Goal: Information Seeking & Learning: Learn about a topic

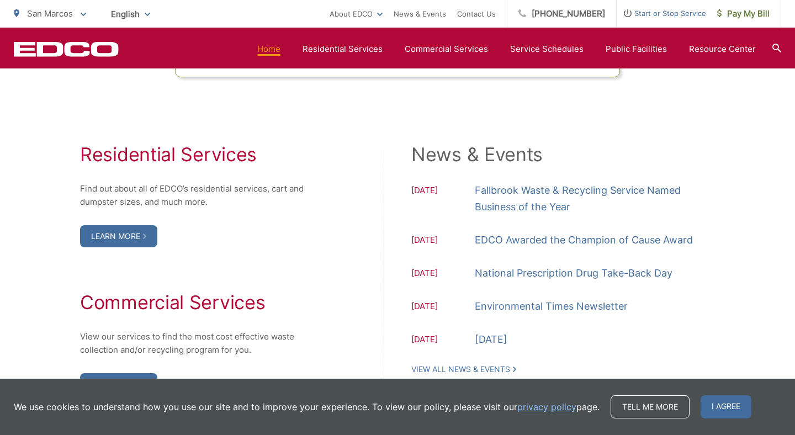
scroll to position [1094, 0]
click at [434, 219] on ul "[DATE] Fallbrook Waste & Recycling Service Named Business of the Year [DATE] ED…" at bounding box center [563, 265] width 304 height 166
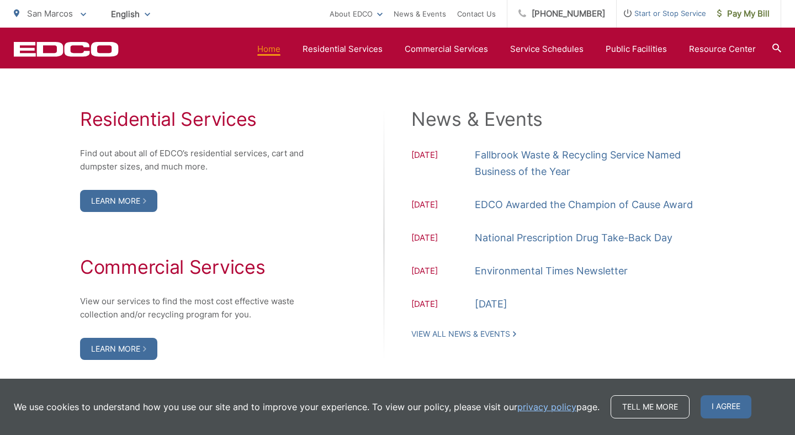
scroll to position [1129, 0]
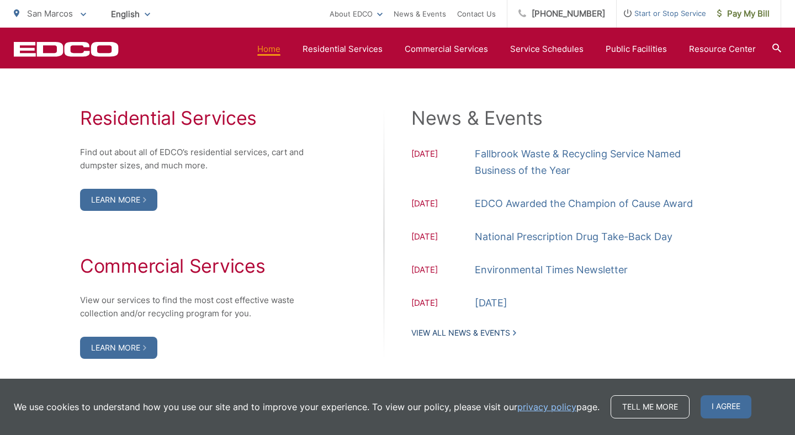
click at [475, 331] on link "View All News & Events" at bounding box center [463, 333] width 105 height 10
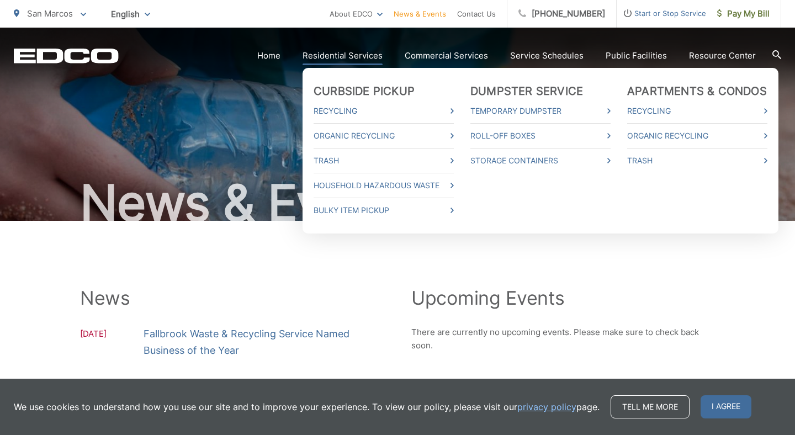
click at [358, 55] on link "Residential Services" at bounding box center [342, 55] width 80 height 13
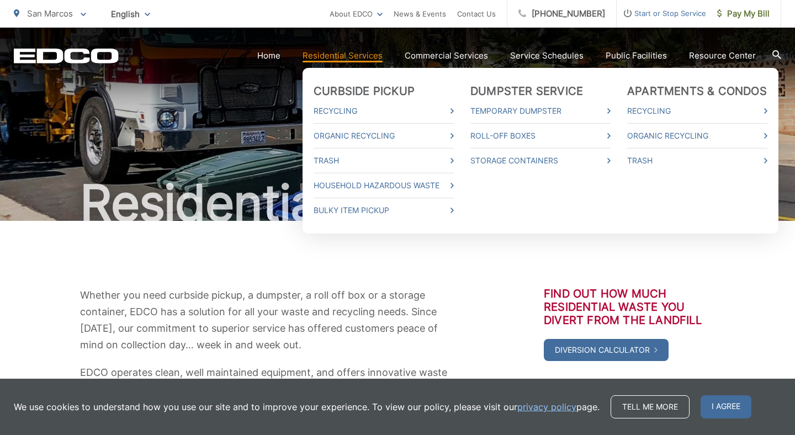
click at [352, 55] on link "Residential Services" at bounding box center [342, 55] width 80 height 13
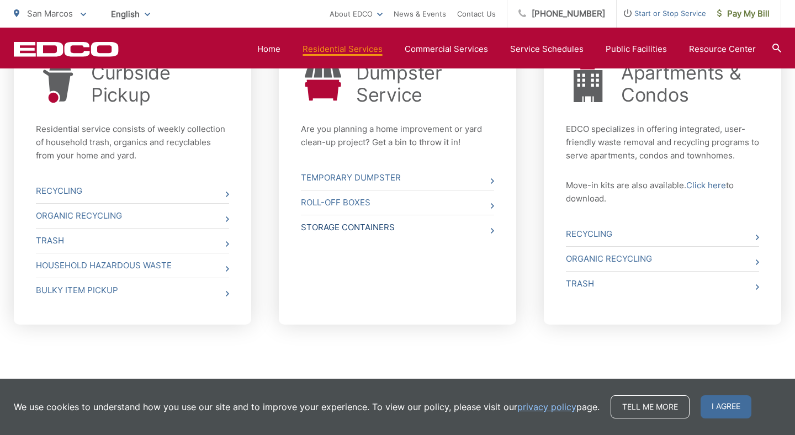
scroll to position [463, 0]
click at [77, 282] on link "Bulky Item Pickup" at bounding box center [132, 290] width 193 height 24
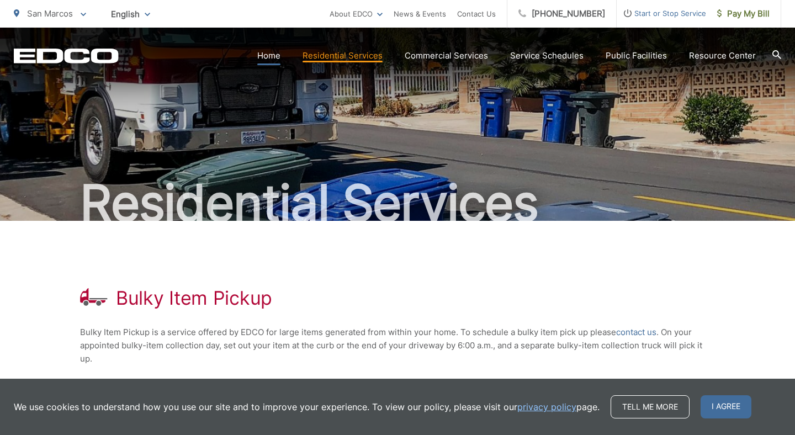
click at [272, 60] on link "Home" at bounding box center [268, 55] width 23 height 13
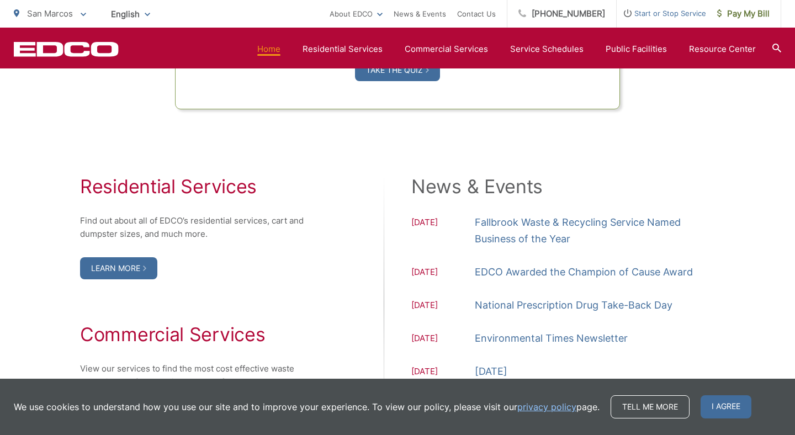
scroll to position [1048, 0]
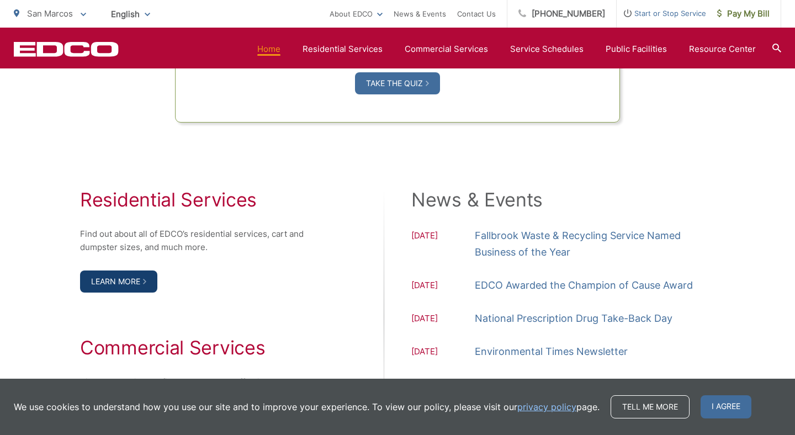
click at [123, 274] on link "Learn More" at bounding box center [118, 281] width 77 height 22
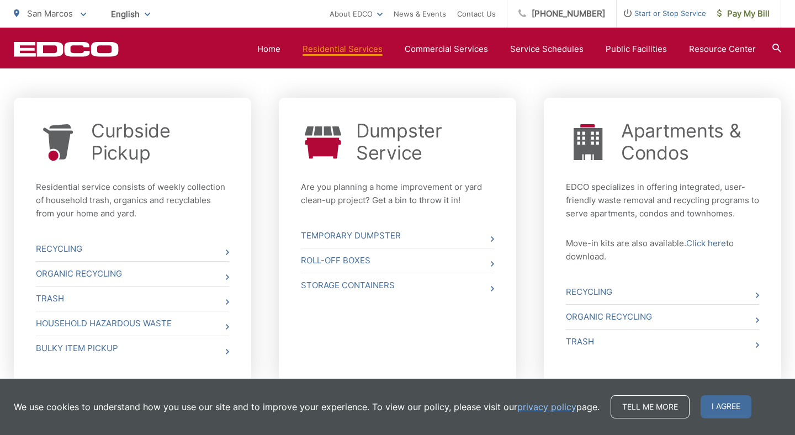
scroll to position [404, 0]
click at [127, 142] on link "Curbside Pickup" at bounding box center [160, 142] width 138 height 44
